Goal: Information Seeking & Learning: Learn about a topic

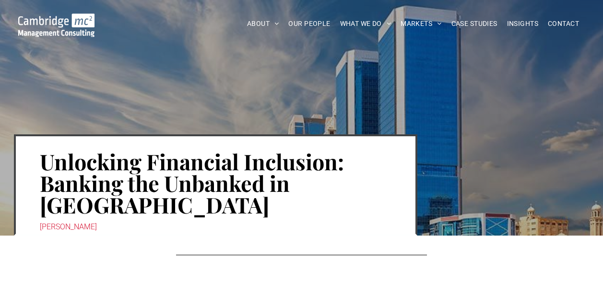
scroll to position [356, 0]
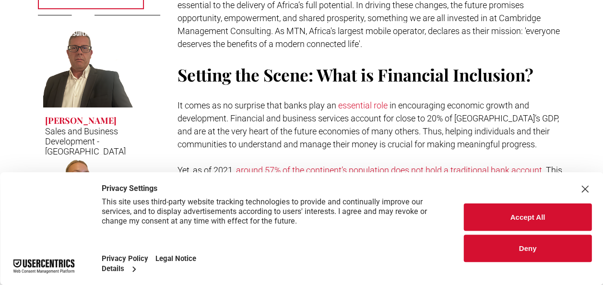
click at [585, 184] on div "Close Layer" at bounding box center [584, 188] width 13 height 13
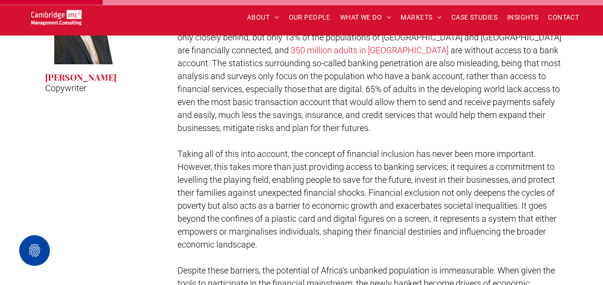
scroll to position [768, 0]
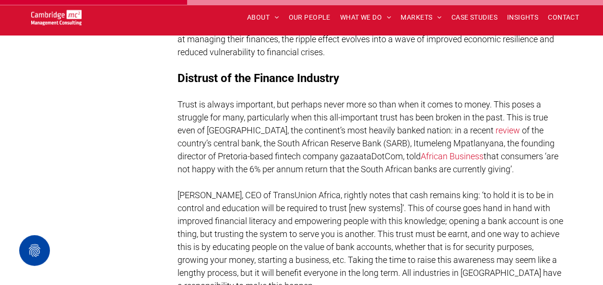
scroll to position [1172, 0]
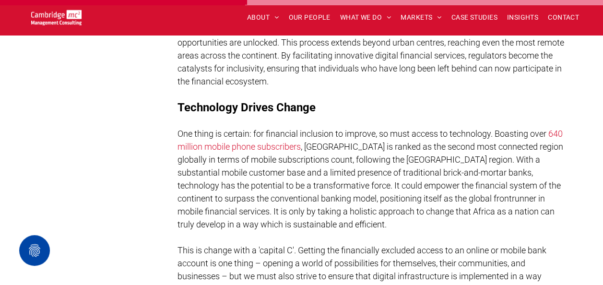
scroll to position [1632, 0]
